Goal: Information Seeking & Learning: Learn about a topic

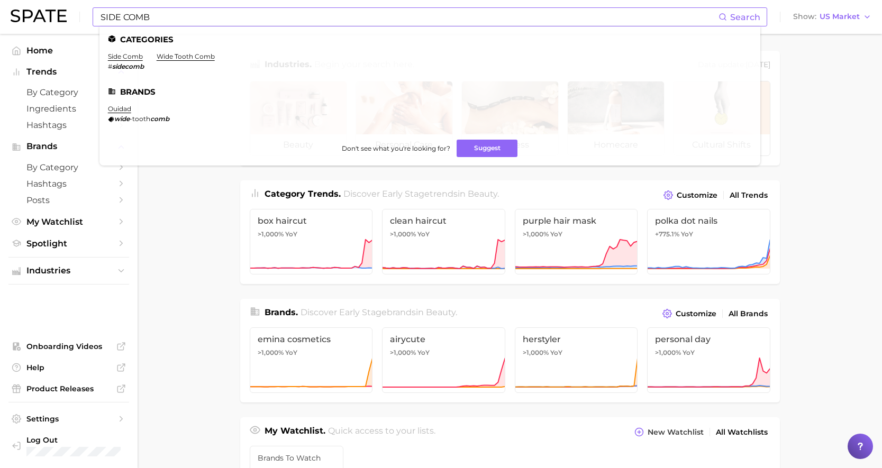
click at [155, 16] on input "SIDE COMB" at bounding box center [408, 17] width 619 height 18
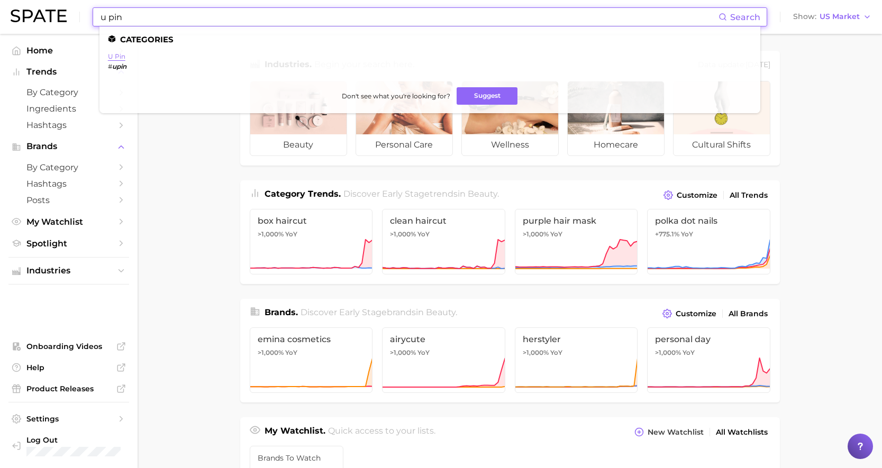
type input "u pin"
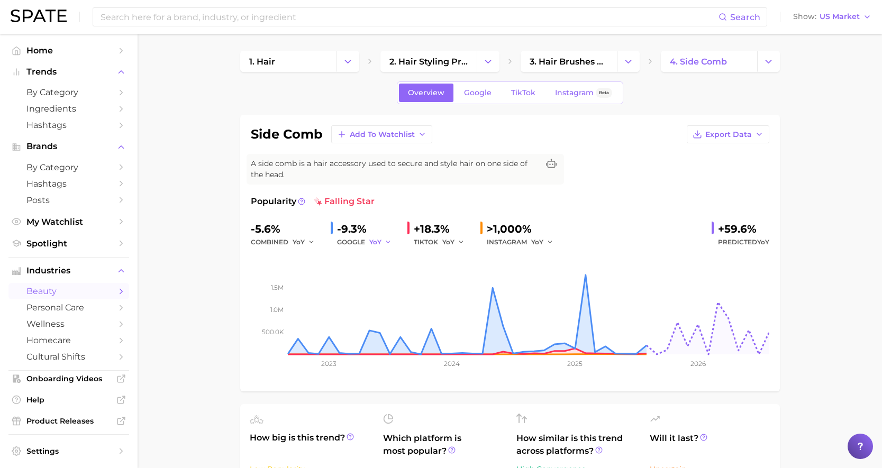
click at [377, 241] on span "YoY" at bounding box center [375, 241] width 12 height 9
click at [390, 293] on span "MoM" at bounding box center [383, 296] width 19 height 9
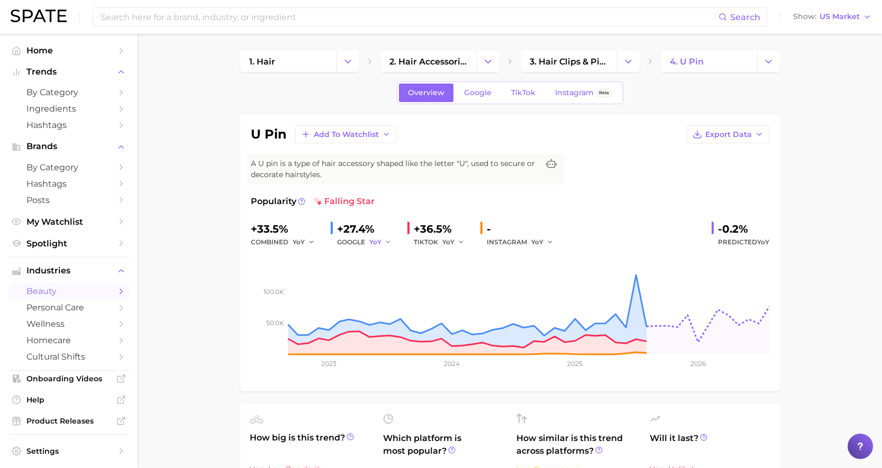
click at [381, 244] on button "YoY" at bounding box center [380, 242] width 23 height 13
click at [389, 292] on span "MoM" at bounding box center [383, 296] width 19 height 9
drag, startPoint x: 341, startPoint y: 227, endPoint x: 355, endPoint y: 227, distance: 13.8
click at [355, 227] on div "-77.1%" at bounding box center [368, 229] width 62 height 17
drag, startPoint x: 361, startPoint y: 228, endPoint x: 337, endPoint y: 229, distance: 23.3
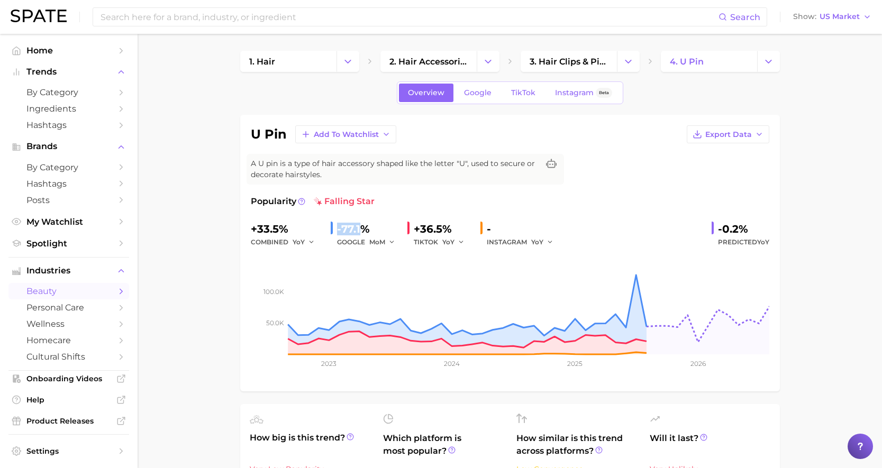
click at [337, 229] on div "-77.1%" at bounding box center [368, 229] width 62 height 17
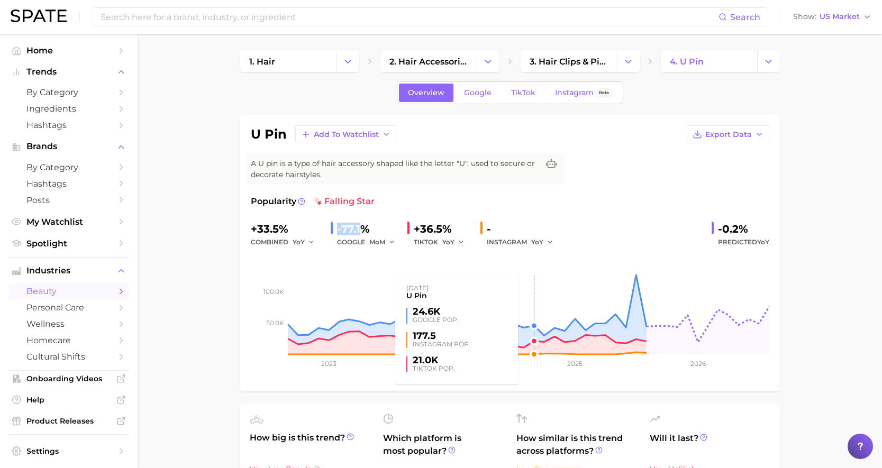
copy div "-77.1"
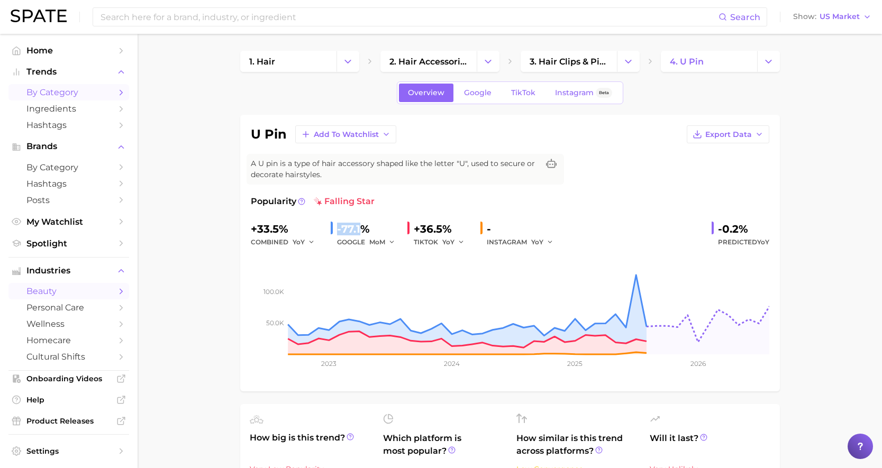
click at [65, 86] on link "by Category" at bounding box center [68, 92] width 121 height 16
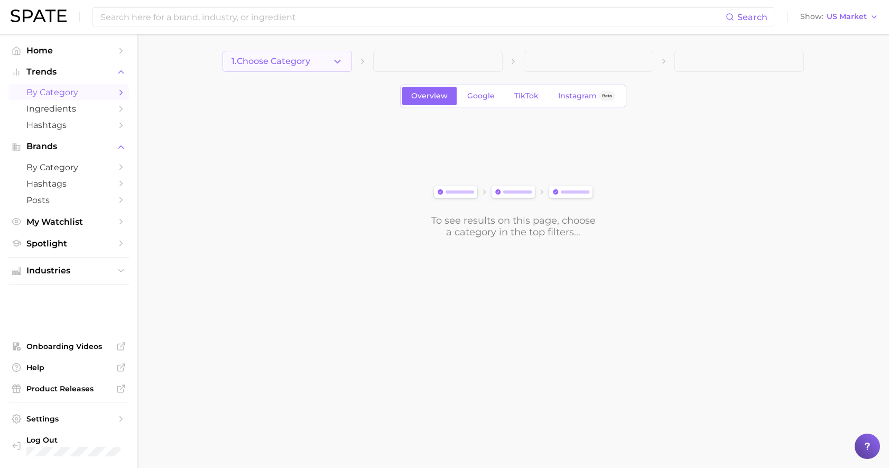
click at [269, 58] on span "1. Choose Category" at bounding box center [271, 62] width 79 height 10
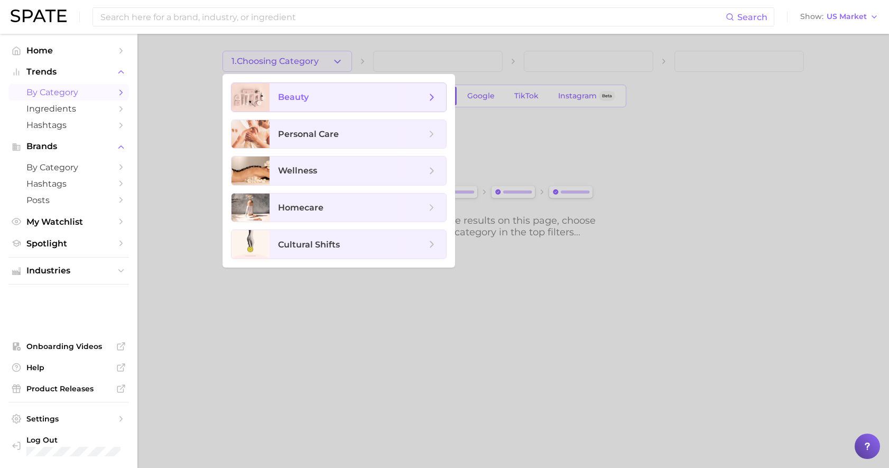
click at [300, 92] on span "beauty" at bounding box center [293, 97] width 31 height 10
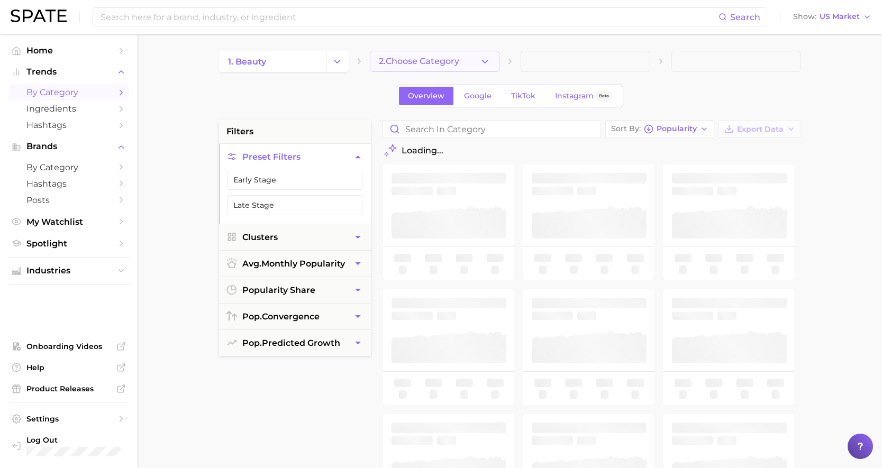
click at [449, 62] on span "2. Choose Category" at bounding box center [419, 62] width 80 height 10
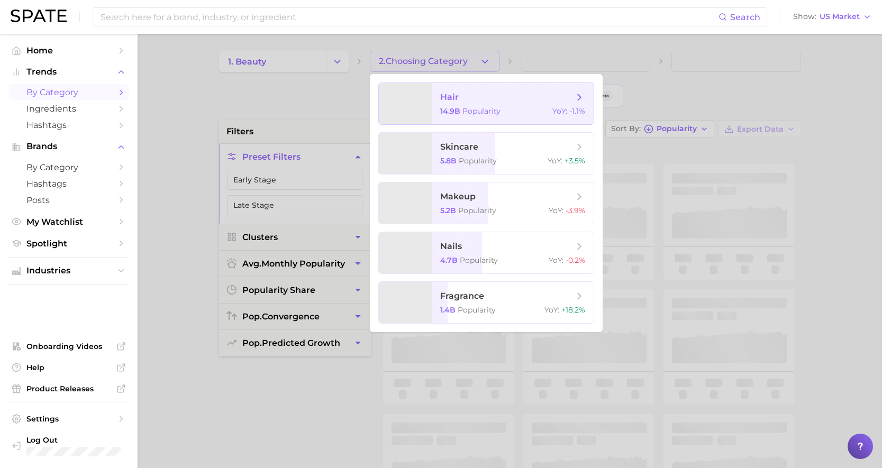
click at [460, 95] on span "hair" at bounding box center [506, 97] width 133 height 12
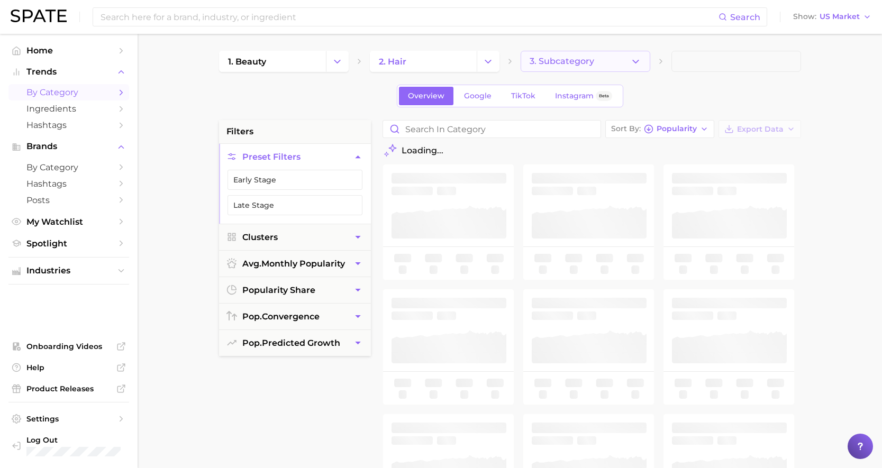
click at [581, 63] on span "3. Subcategory" at bounding box center [561, 62] width 65 height 10
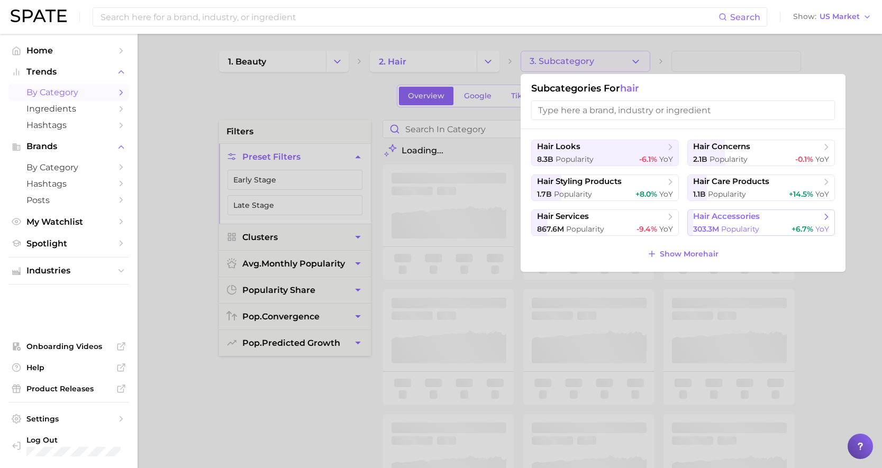
click at [726, 219] on span "hair accessories" at bounding box center [726, 217] width 67 height 10
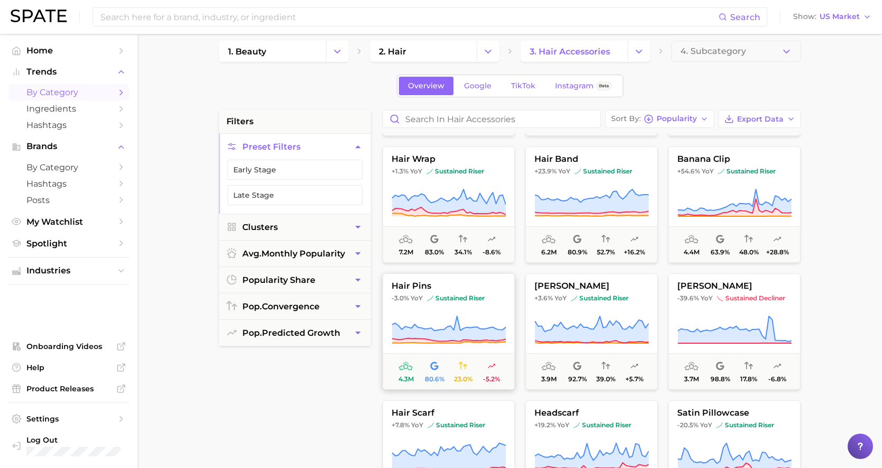
scroll to position [498, 0]
click at [562, 300] on span "YoY" at bounding box center [560, 297] width 12 height 8
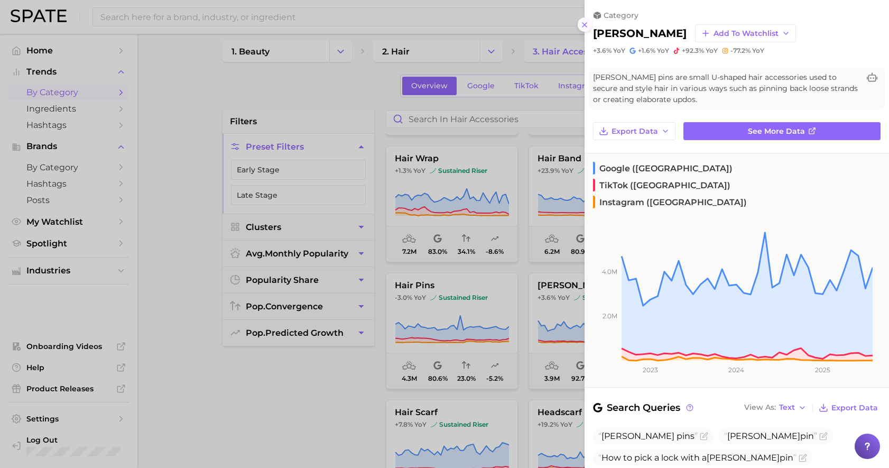
click at [582, 22] on icon at bounding box center [585, 25] width 8 height 8
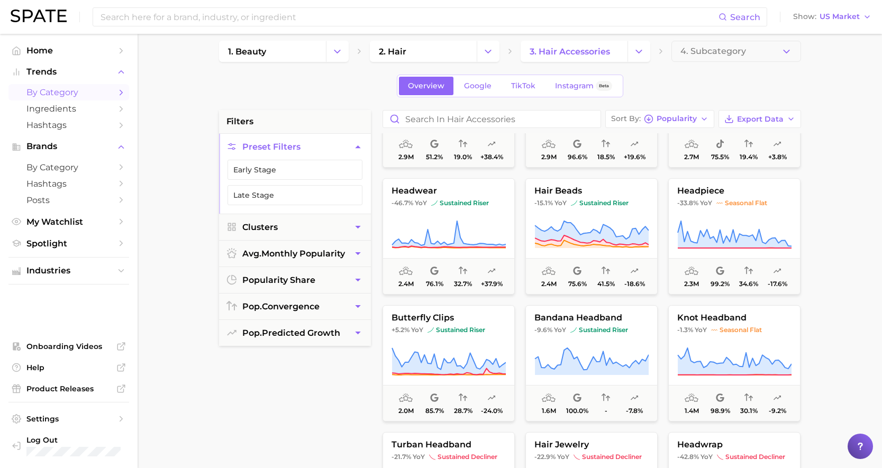
scroll to position [1013, 0]
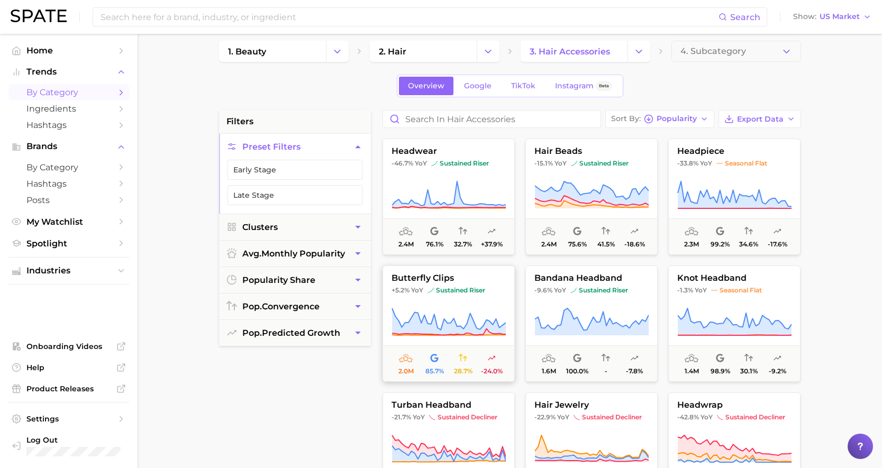
click at [471, 313] on icon at bounding box center [448, 322] width 114 height 30
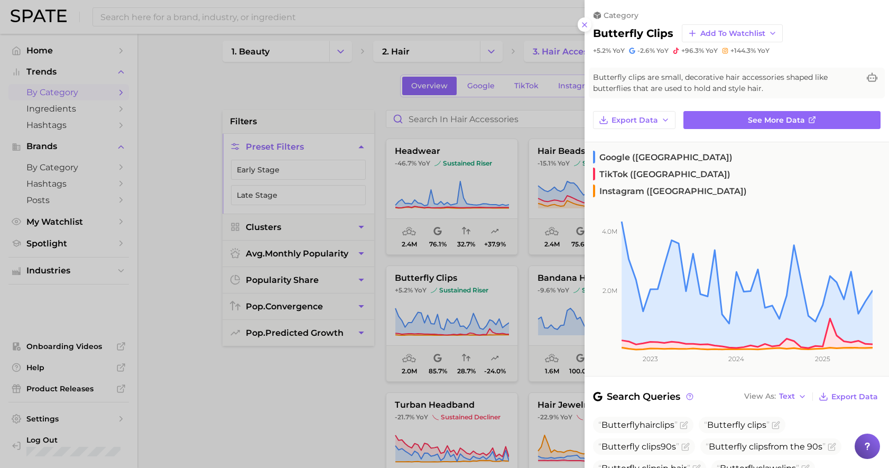
click at [327, 366] on div at bounding box center [444, 234] width 889 height 468
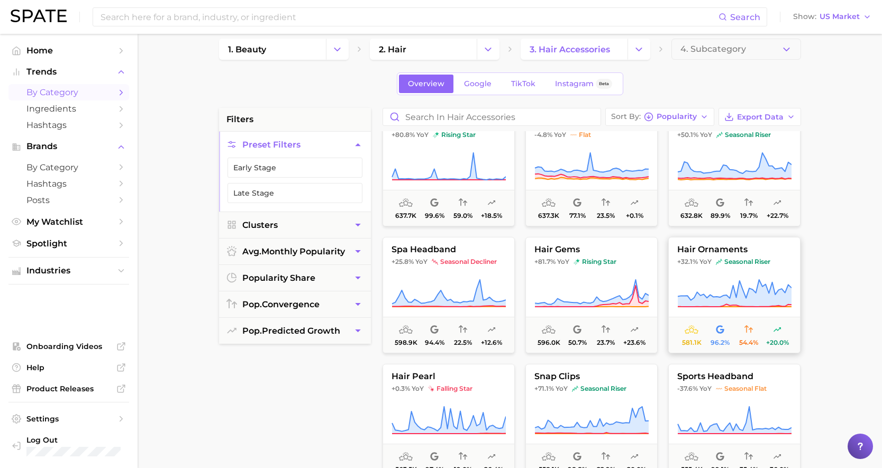
scroll to position [1802, 0]
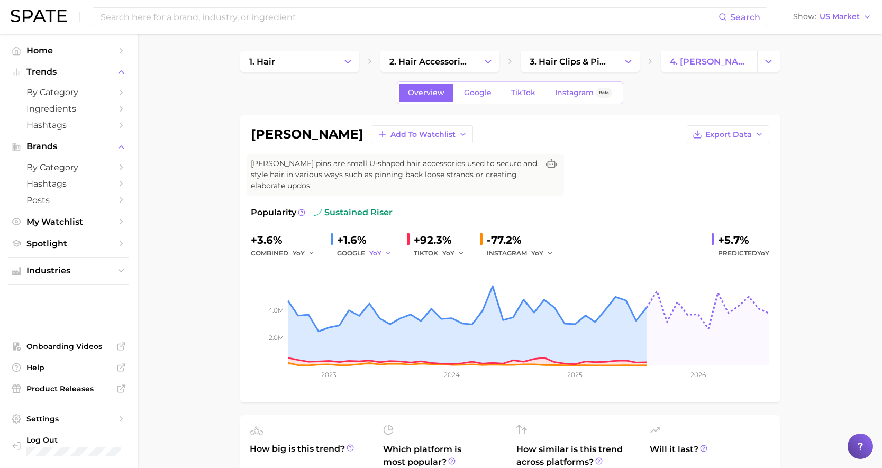
click at [389, 250] on icon "button" at bounding box center [387, 253] width 7 height 7
click at [397, 305] on button "MoM" at bounding box center [427, 308] width 116 height 19
click at [391, 252] on polyline "button" at bounding box center [392, 253] width 4 height 2
click at [392, 270] on button "YoY" at bounding box center [427, 270] width 116 height 19
click at [476, 94] on span "Google" at bounding box center [477, 92] width 27 height 9
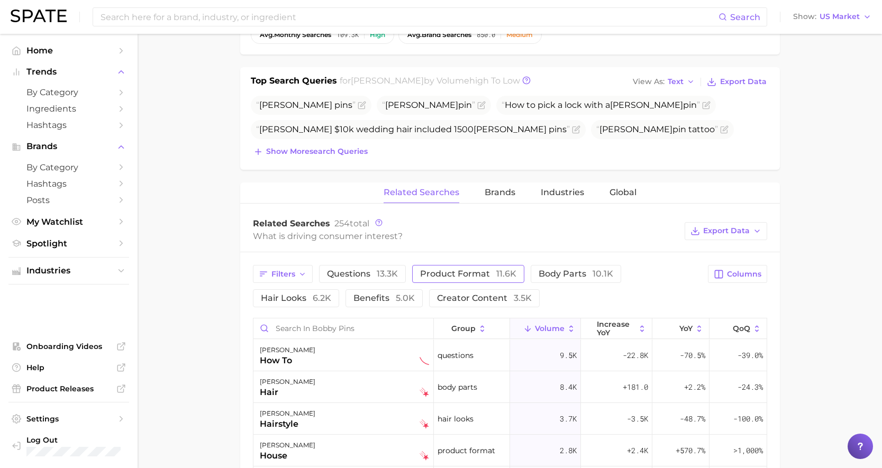
scroll to position [655, 0]
